Goal: Information Seeking & Learning: Learn about a topic

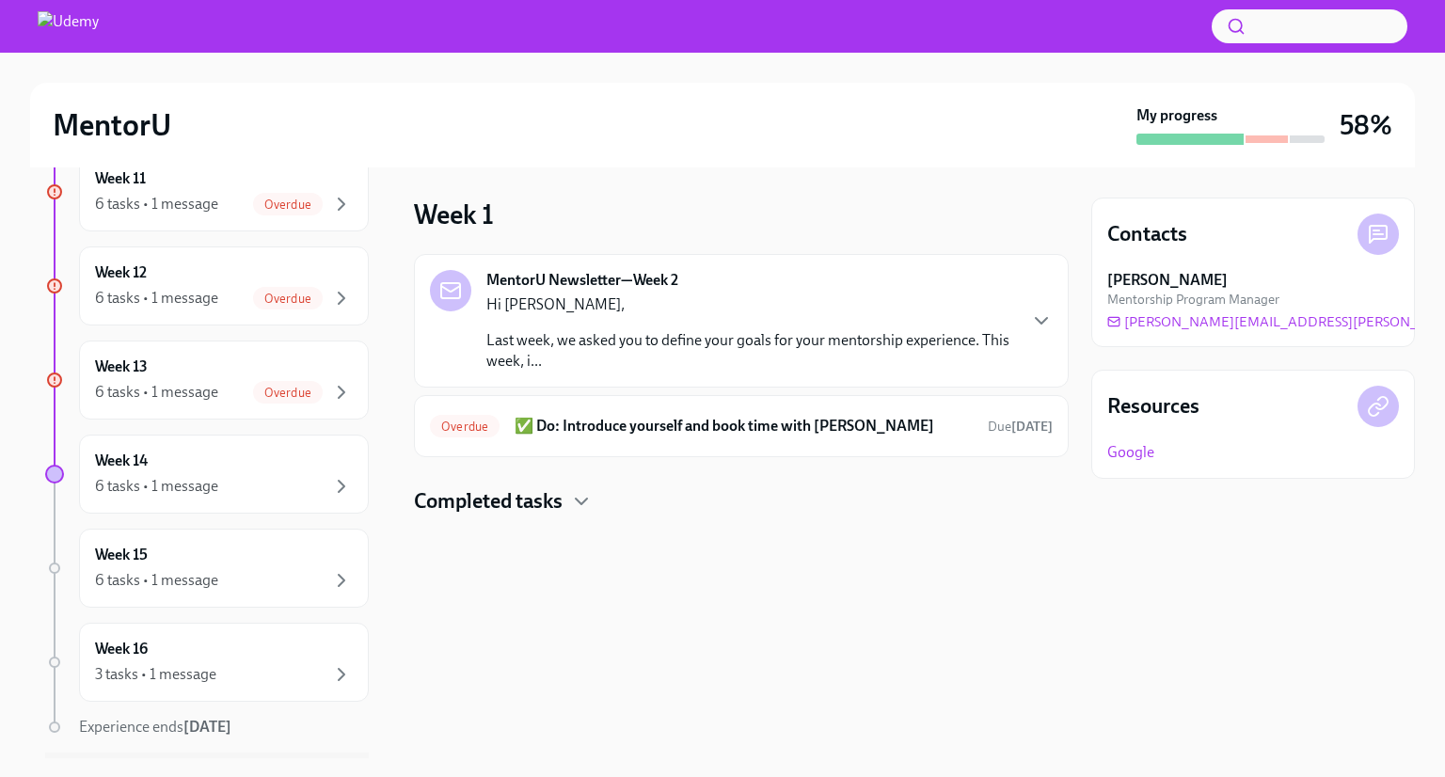
scroll to position [1187, 0]
click at [330, 478] on icon "button" at bounding box center [341, 484] width 23 height 23
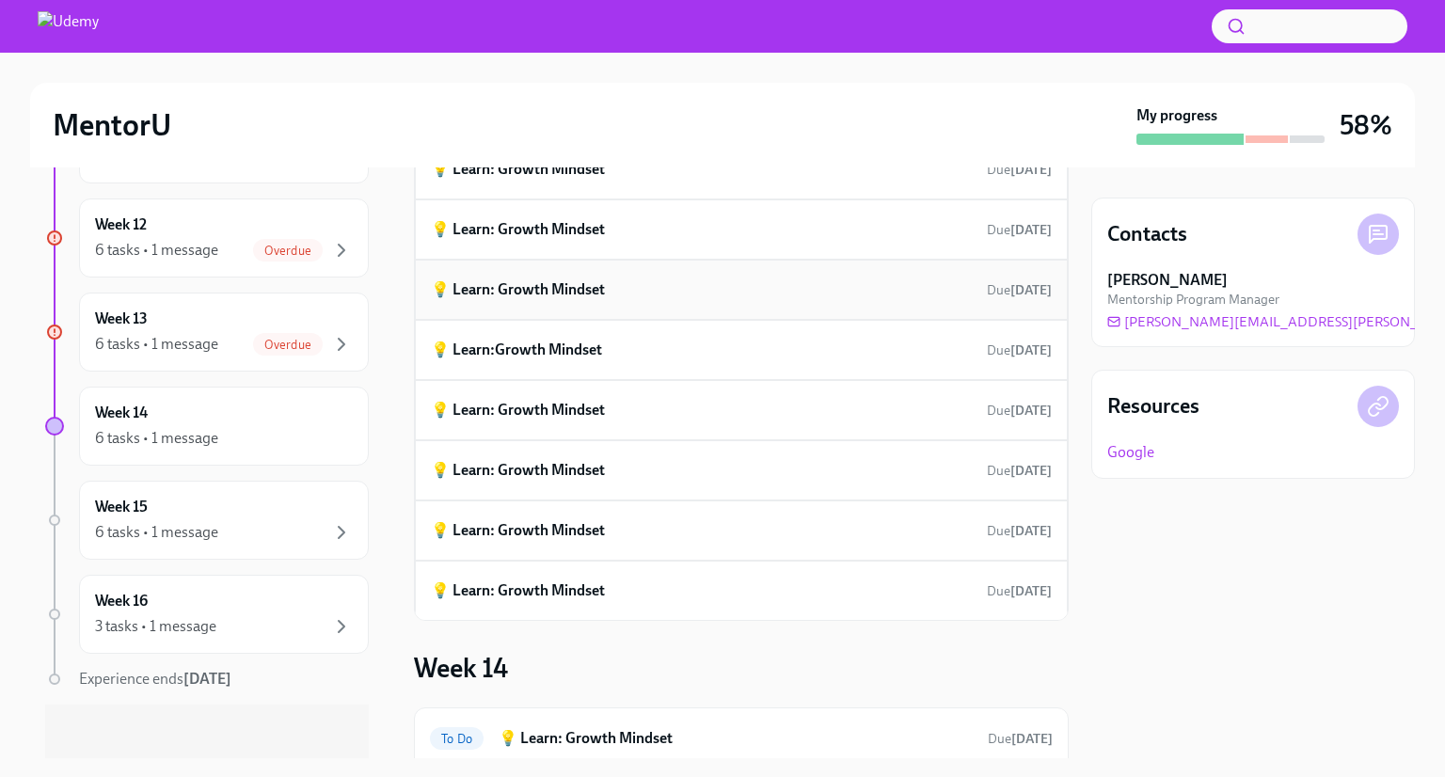
scroll to position [312, 0]
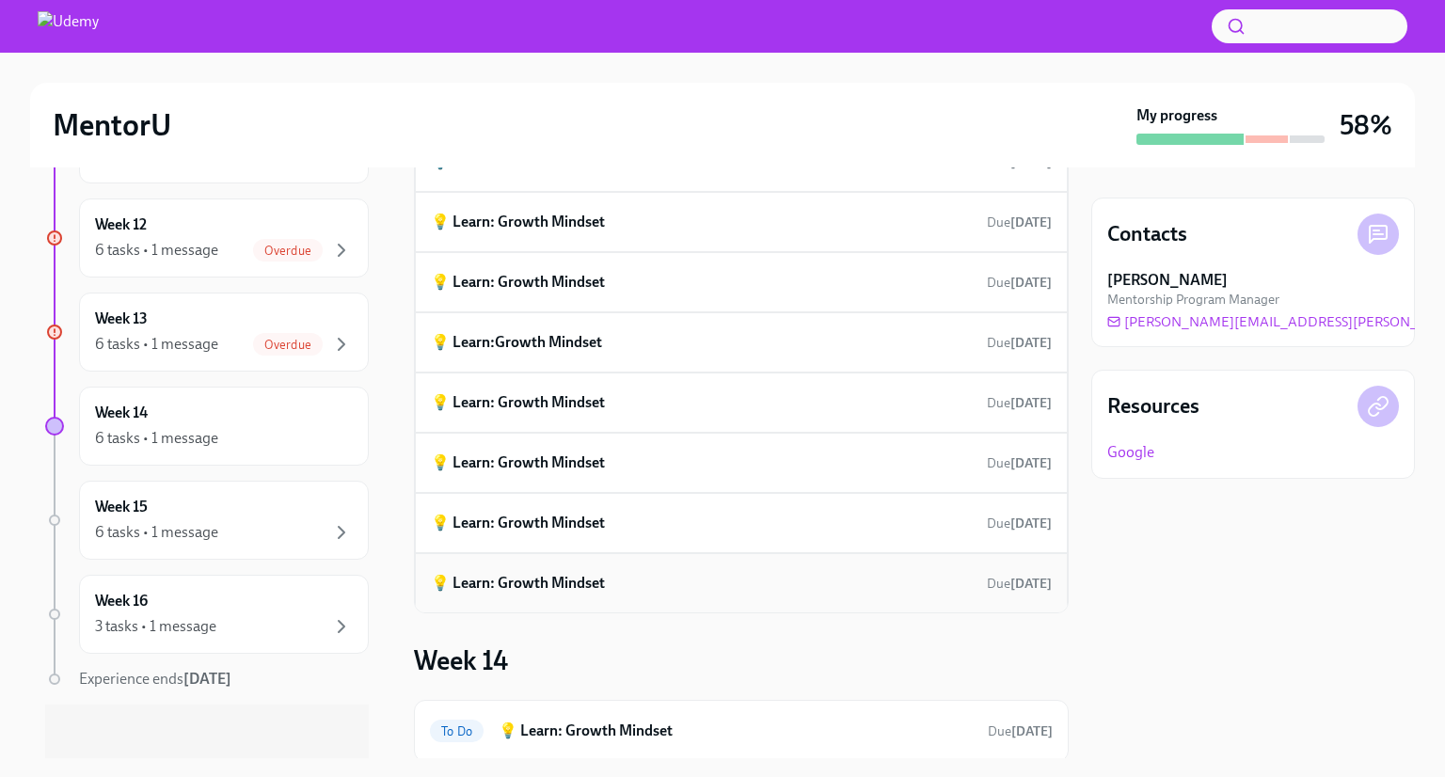
click at [750, 578] on div "💡 Learn: Growth Mindset Due [DATE]" at bounding box center [741, 583] width 621 height 28
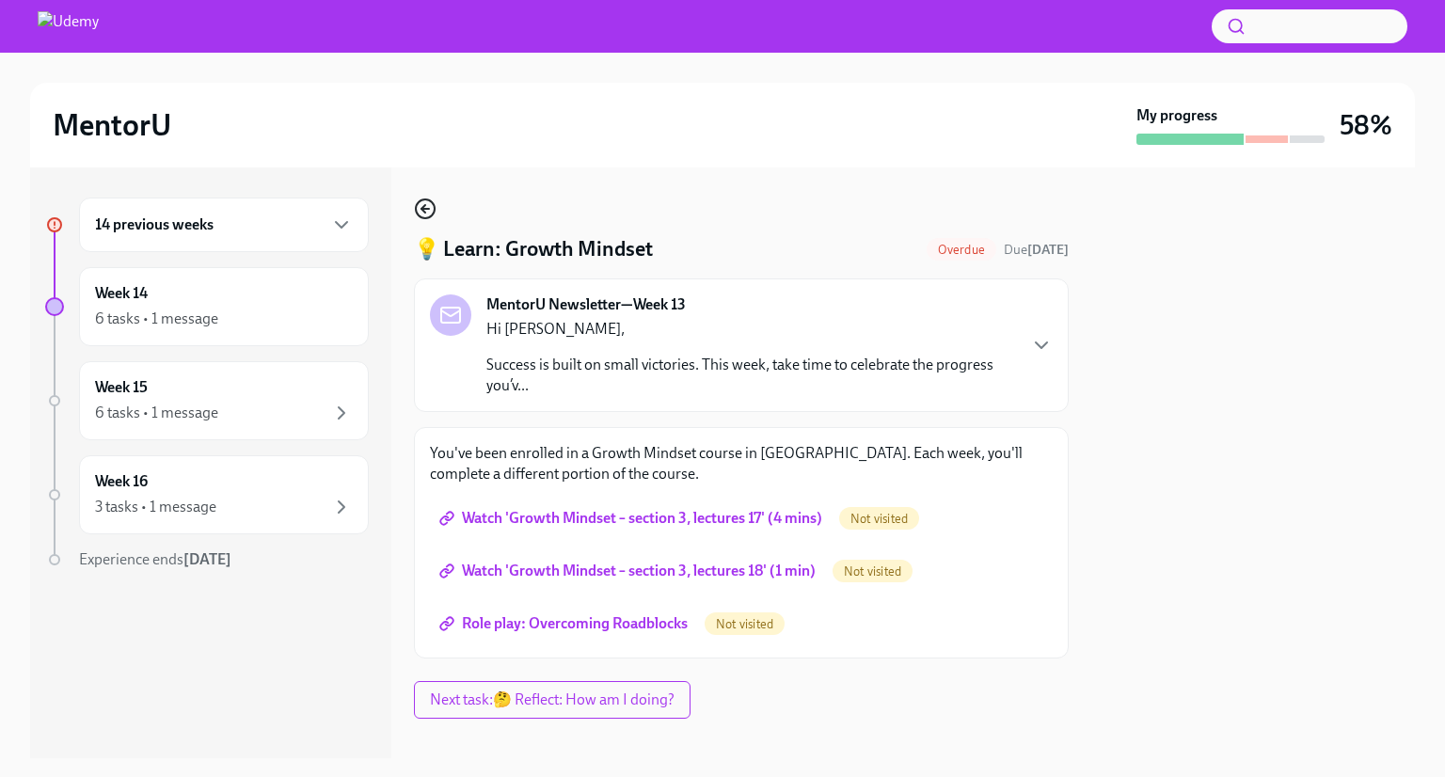
click at [433, 218] on icon "button" at bounding box center [425, 209] width 23 height 23
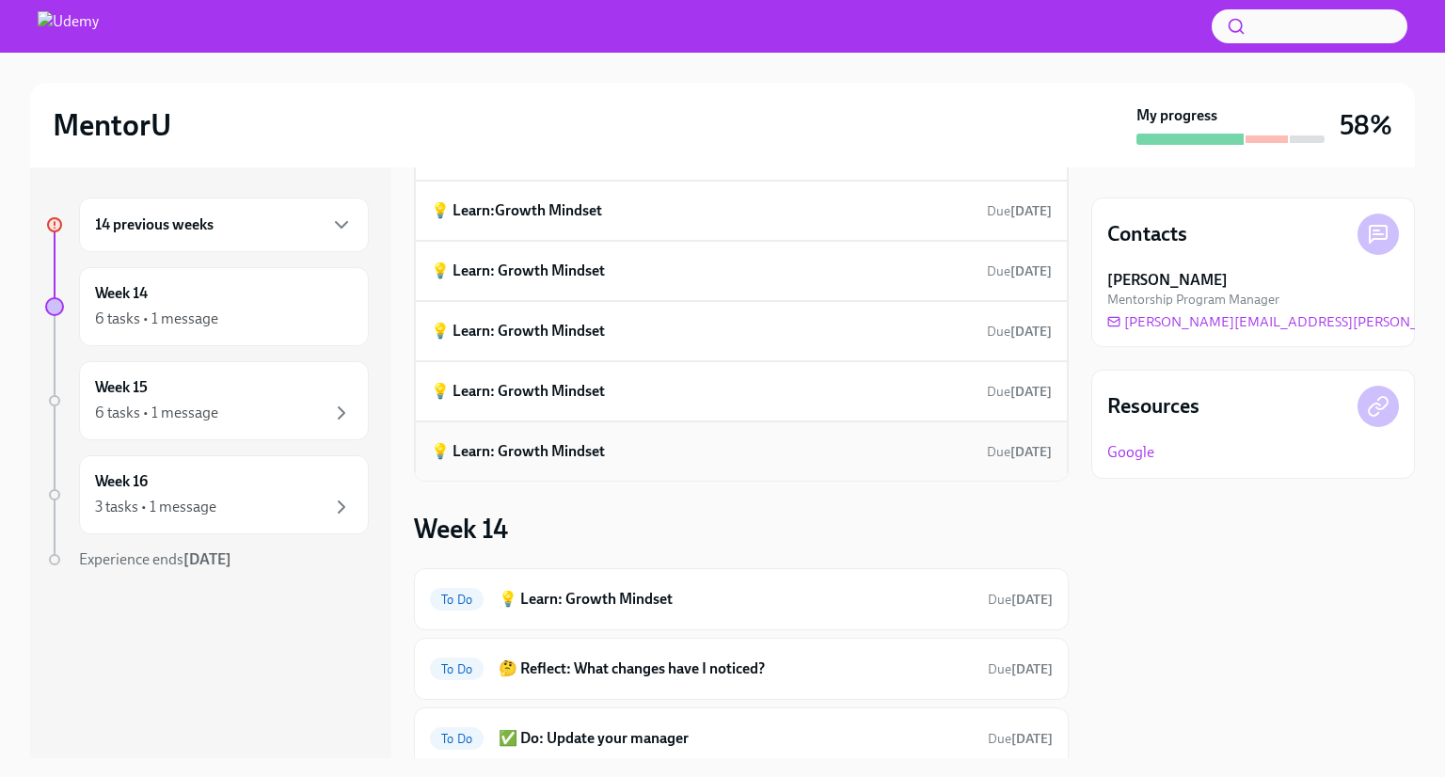
scroll to position [568, 0]
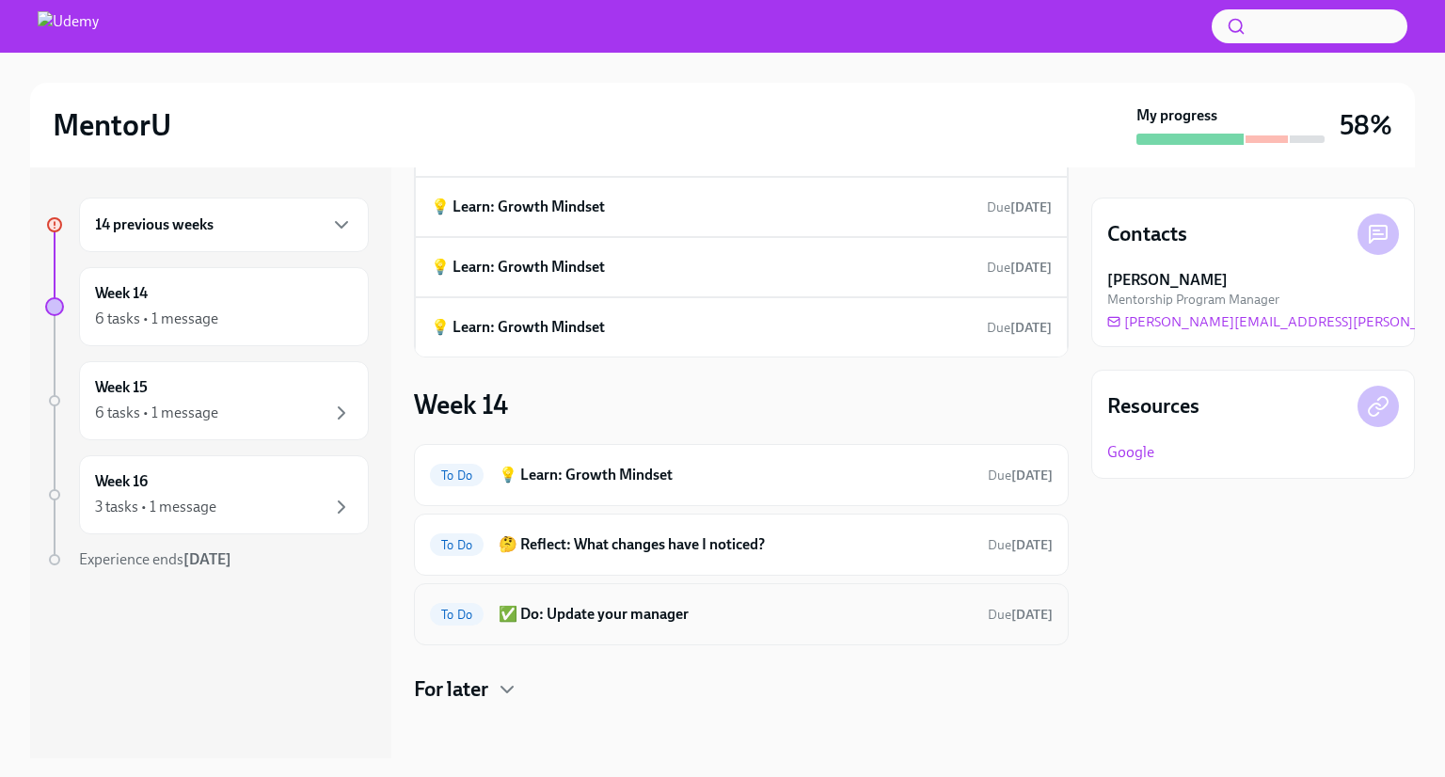
click at [684, 604] on h6 "✅ Do: Update your manager" at bounding box center [736, 614] width 474 height 21
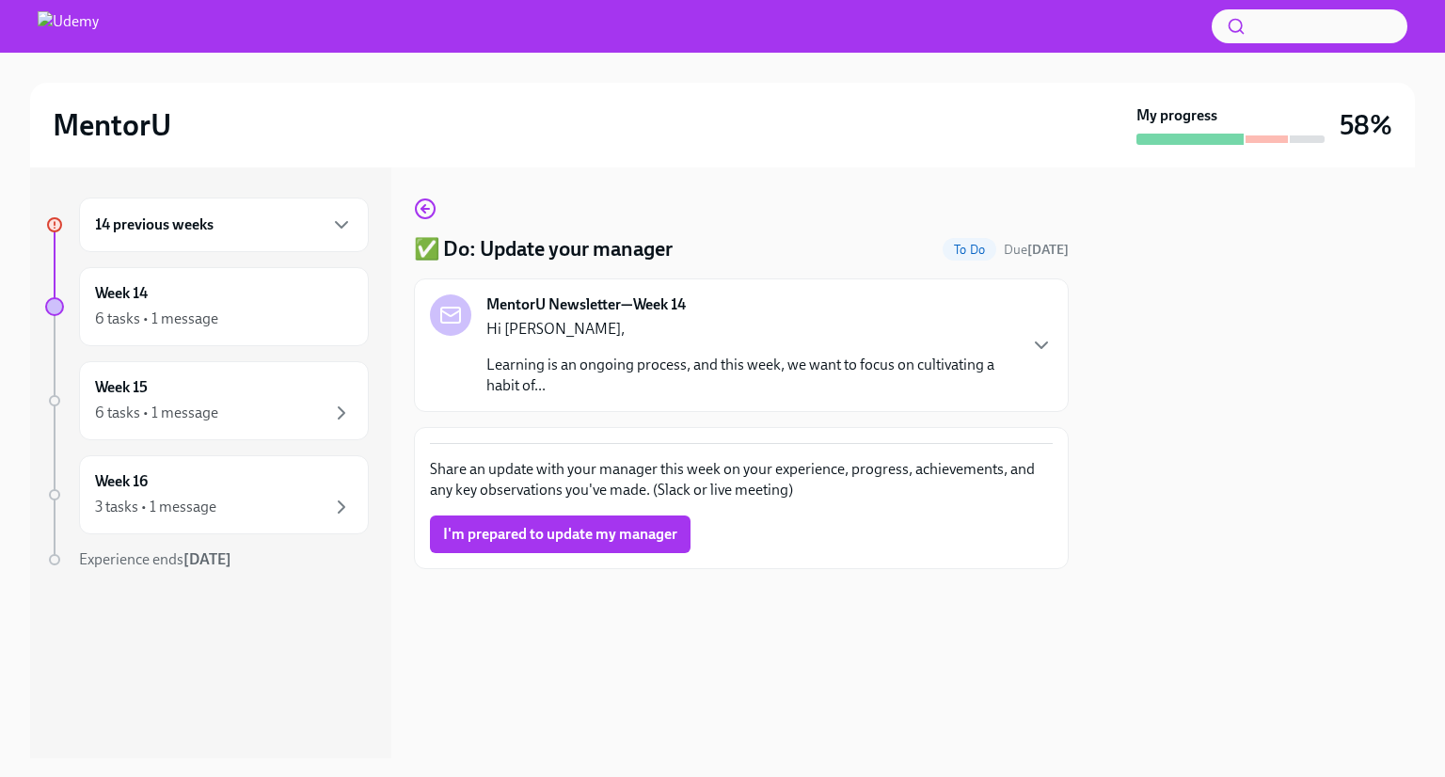
click at [653, 353] on div "Hi [PERSON_NAME], Learning is an ongoing process, and this week, we want to foc…" at bounding box center [750, 357] width 529 height 77
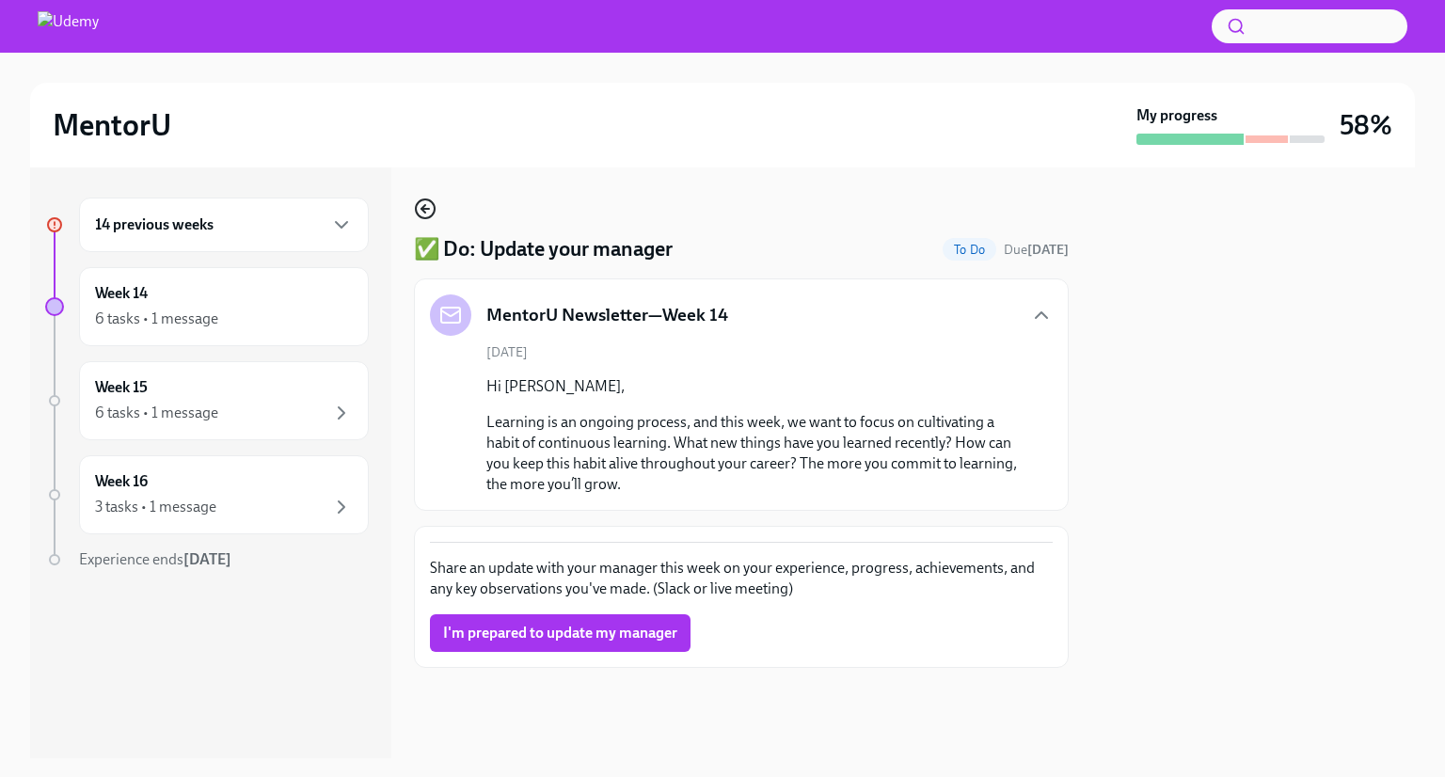
click at [433, 200] on icon "button" at bounding box center [425, 209] width 23 height 23
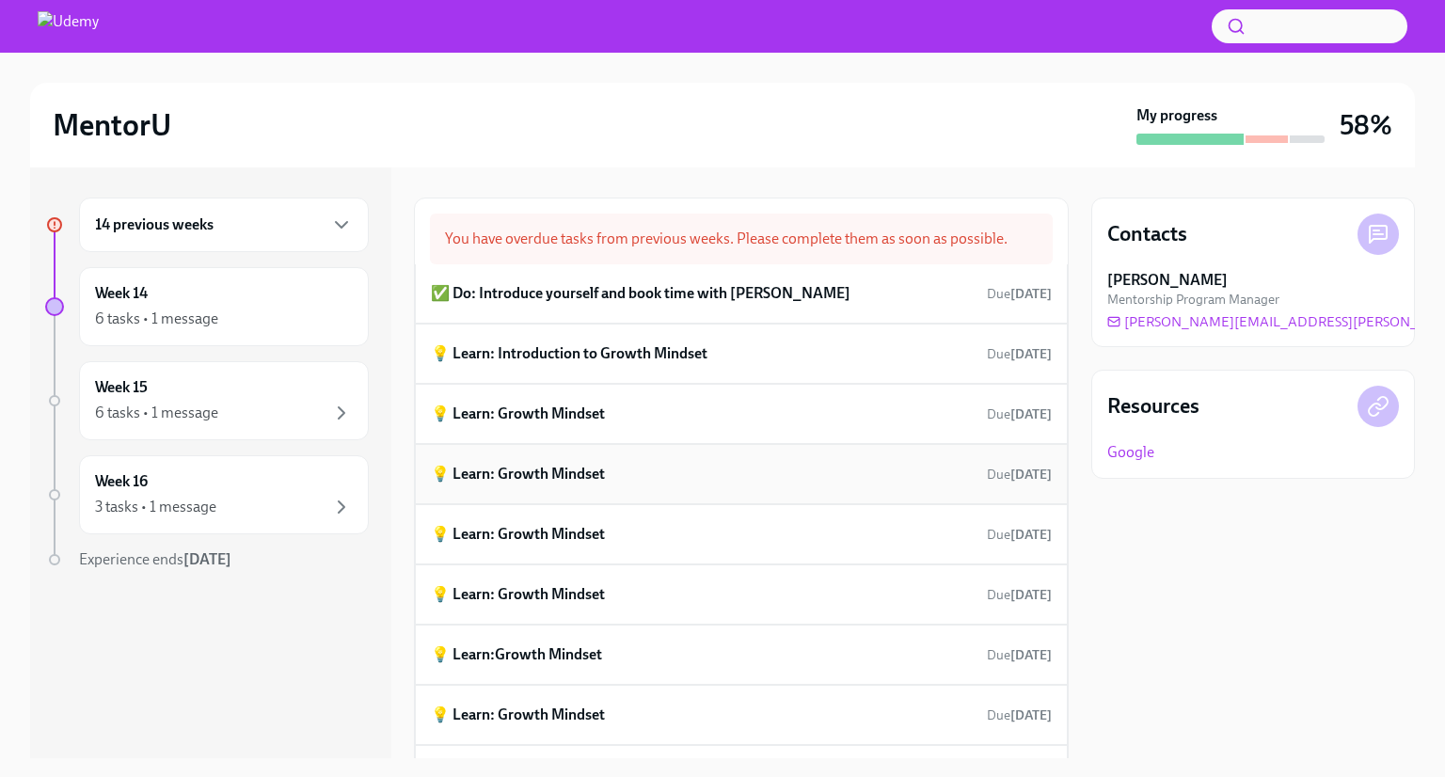
scroll to position [568, 0]
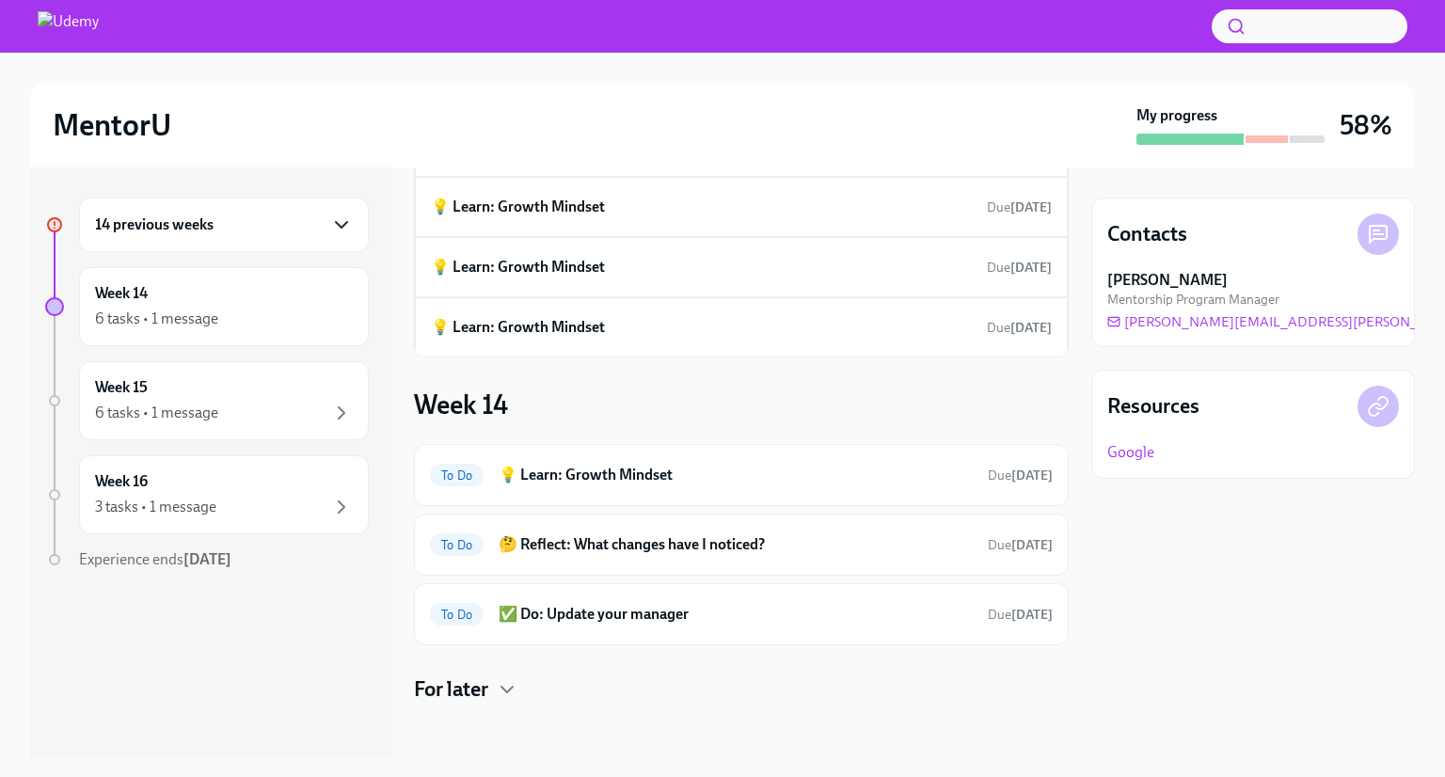
click at [338, 219] on icon "button" at bounding box center [341, 225] width 23 height 23
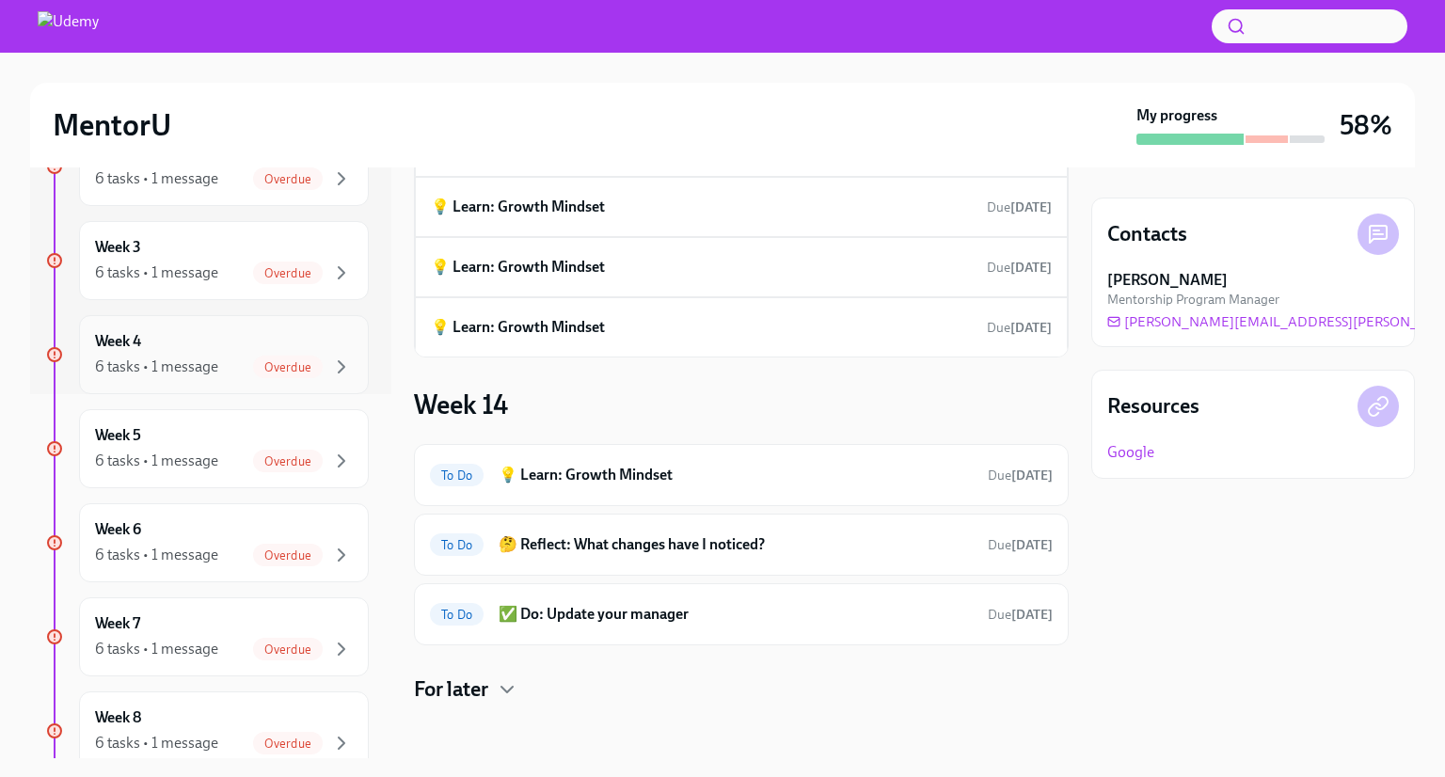
scroll to position [0, 0]
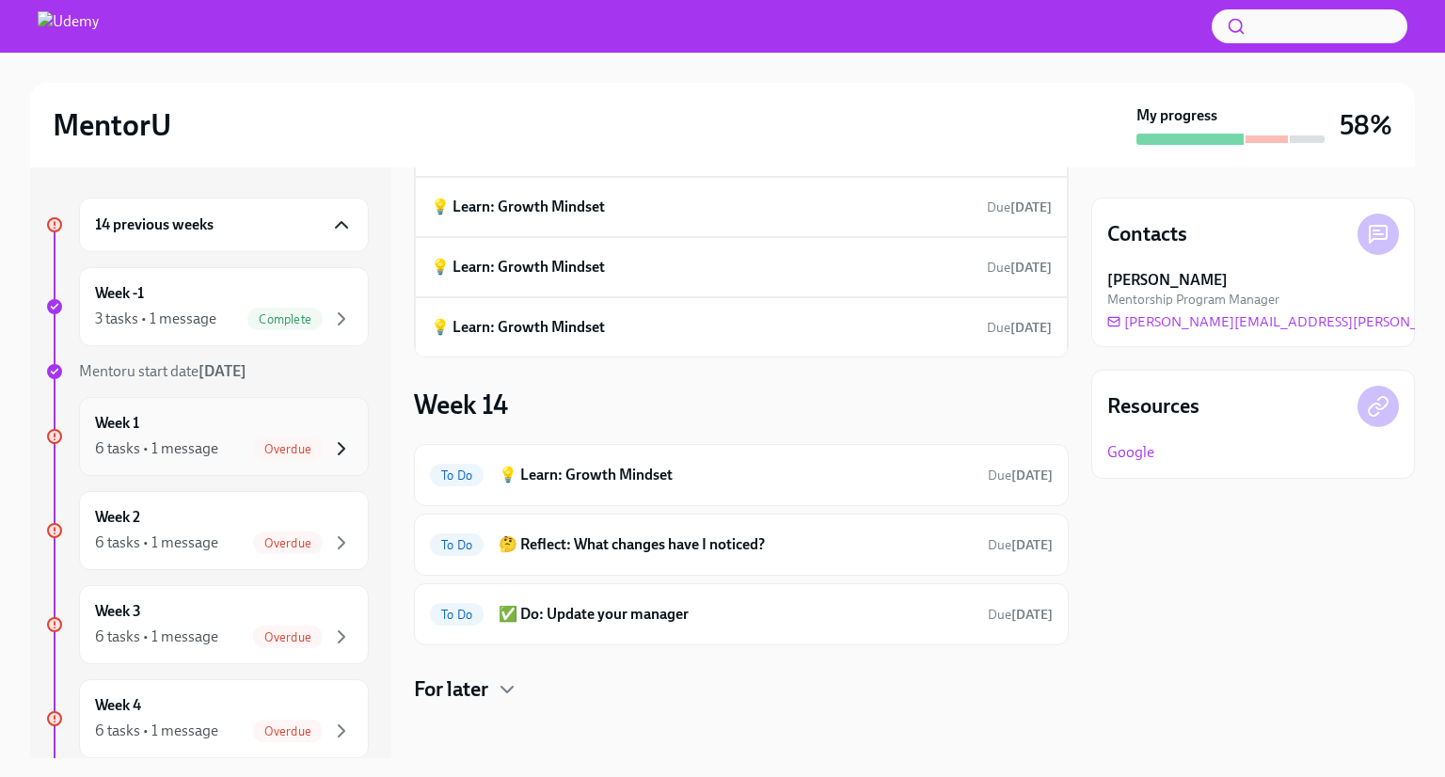
click at [330, 448] on icon "button" at bounding box center [341, 448] width 23 height 23
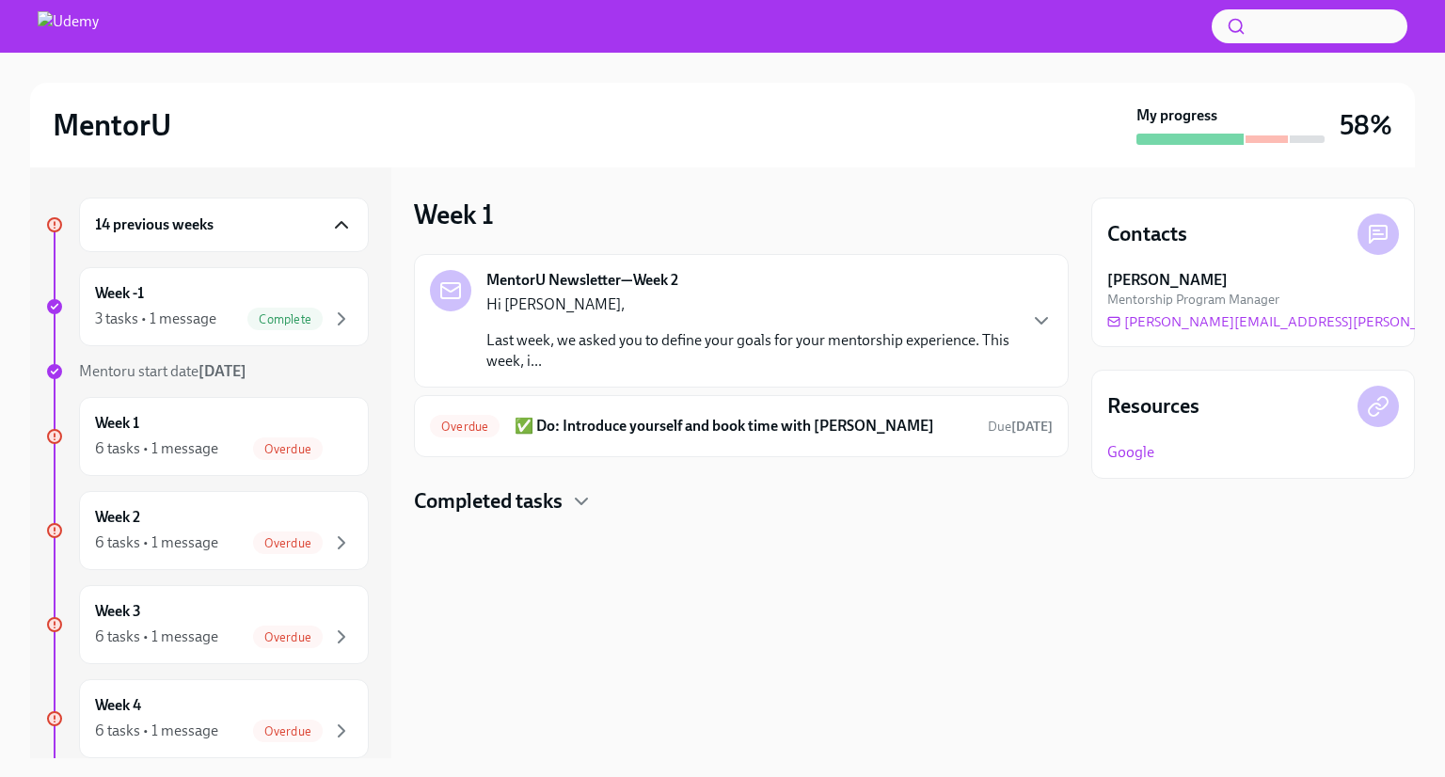
scroll to position [199, 0]
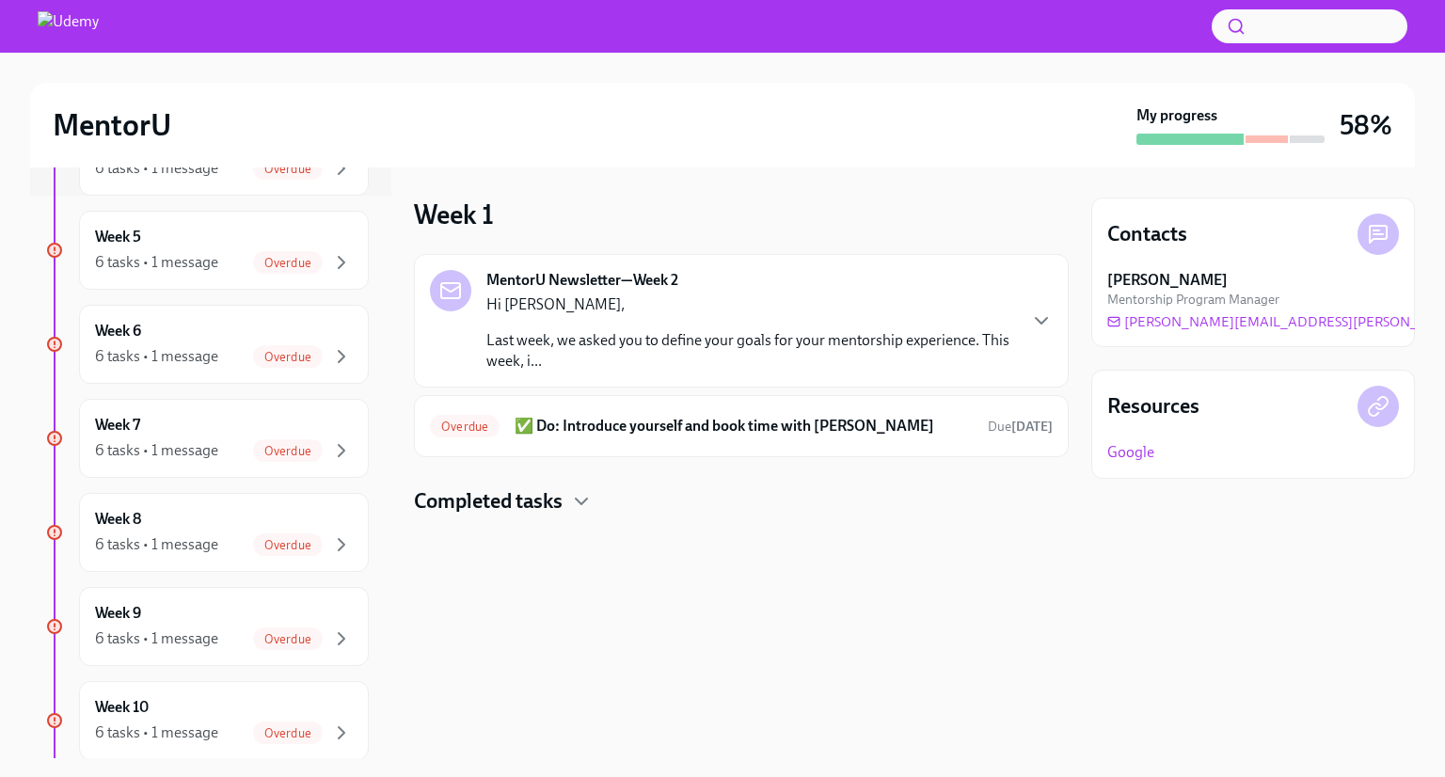
scroll to position [561, 0]
